Goal: Register for event/course

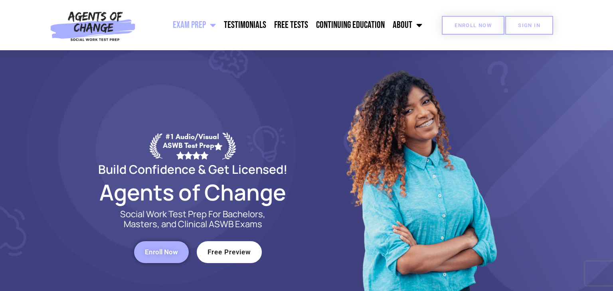
click at [469, 23] on span "Enroll Now" at bounding box center [472, 25] width 37 height 5
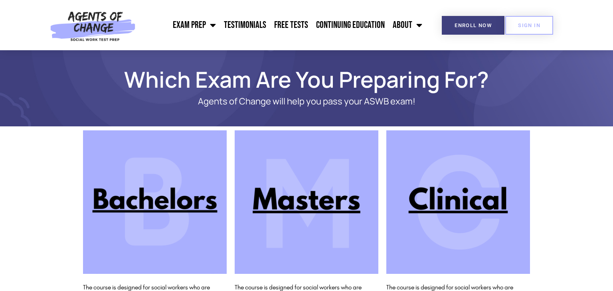
click at [161, 193] on img at bounding box center [155, 202] width 144 height 144
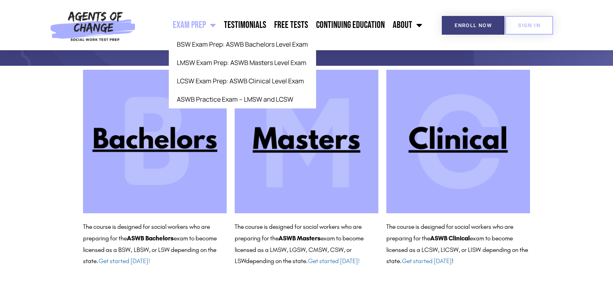
click at [201, 27] on link "Exam Prep" at bounding box center [194, 25] width 51 height 20
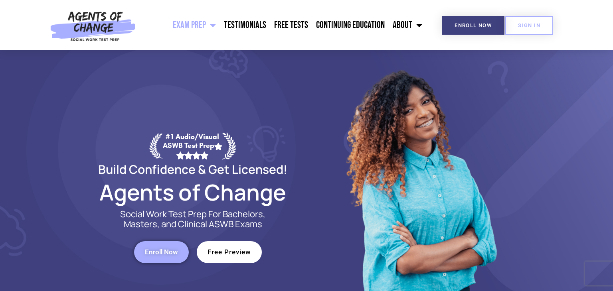
click at [242, 247] on link "Free Preview" at bounding box center [229, 252] width 65 height 22
